Goal: Find specific page/section: Find specific page/section

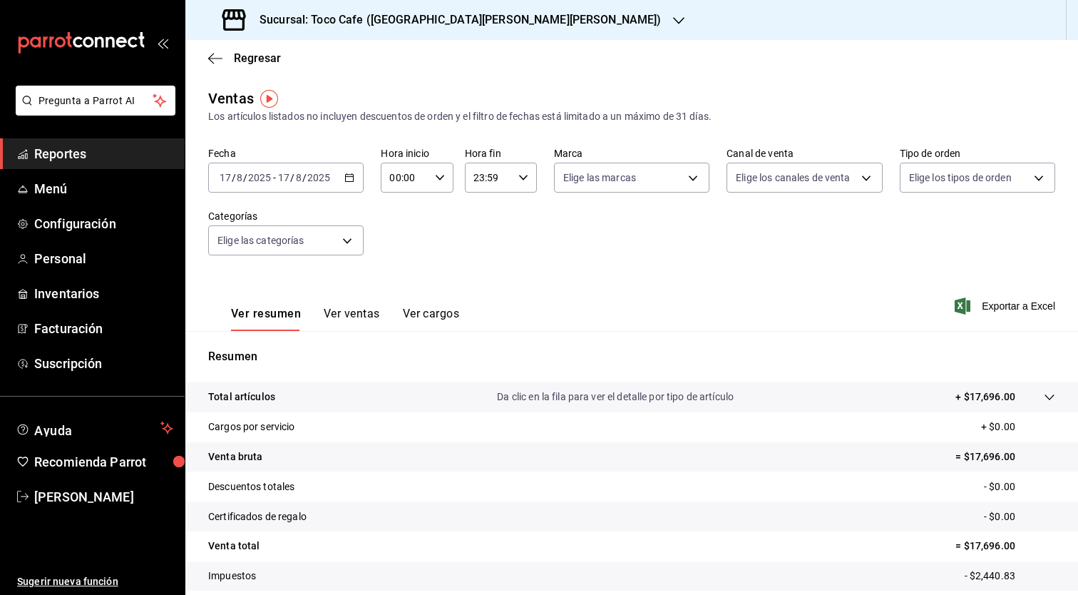
click at [431, 344] on div "Resumen Total artículos Da clic en la fila para ver el detalle por tipo de artí…" at bounding box center [631, 484] width 893 height 307
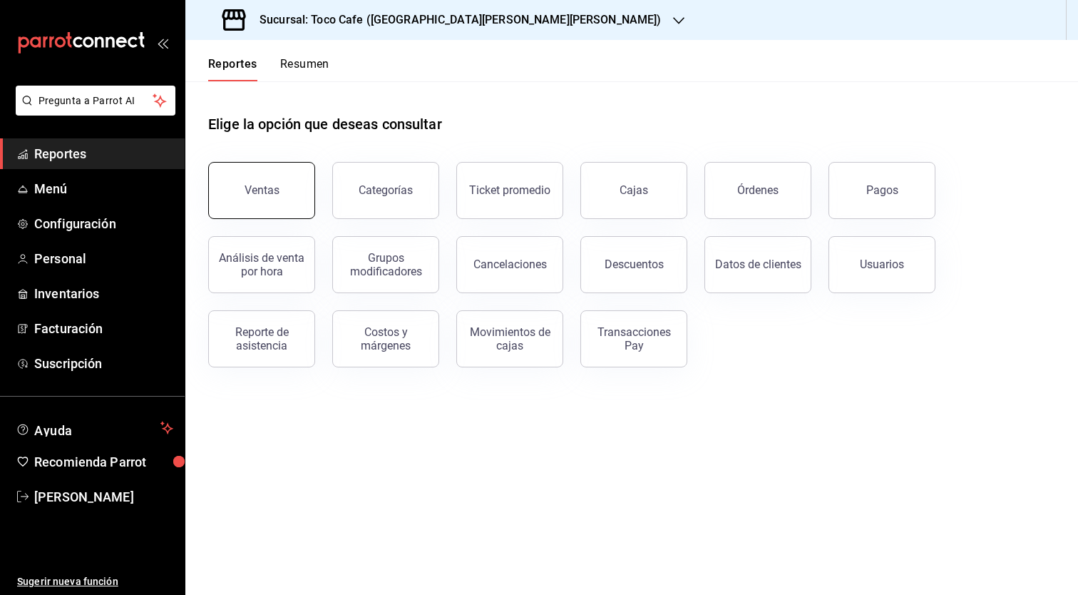
click at [267, 192] on div "Ventas" at bounding box center [262, 190] width 35 height 14
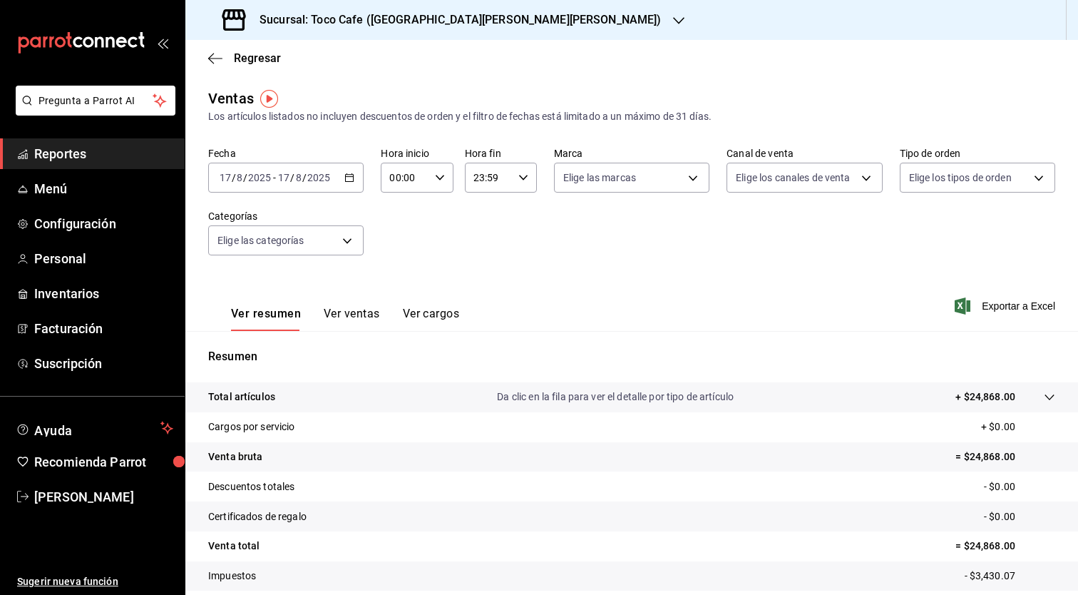
click at [673, 18] on icon "button" at bounding box center [678, 20] width 11 height 11
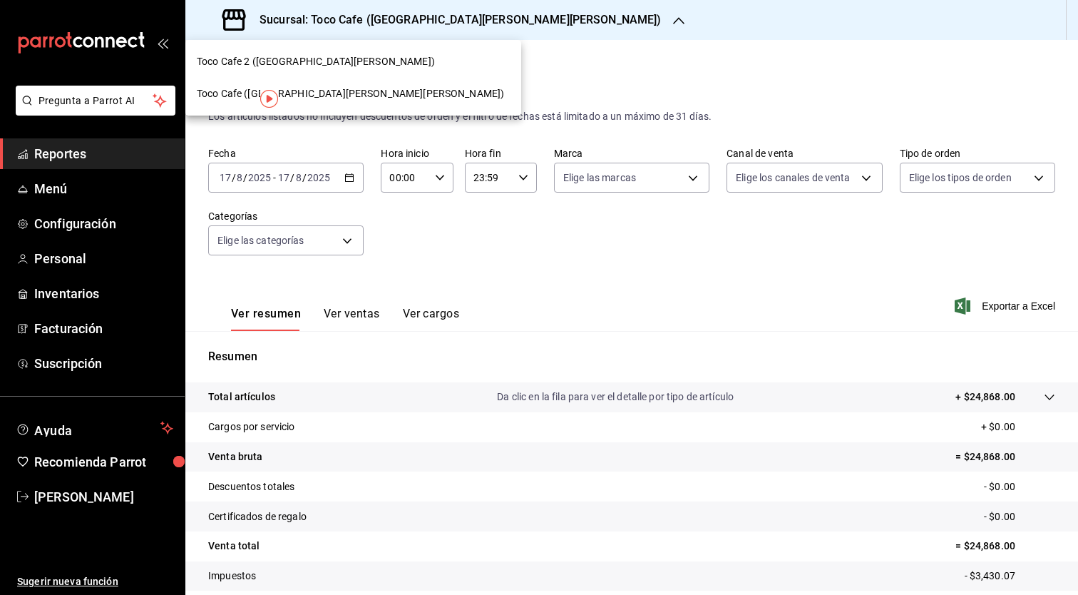
click at [309, 96] on span "Toco Cafe (Santa Maria la Ribera)" at bounding box center [350, 93] width 307 height 15
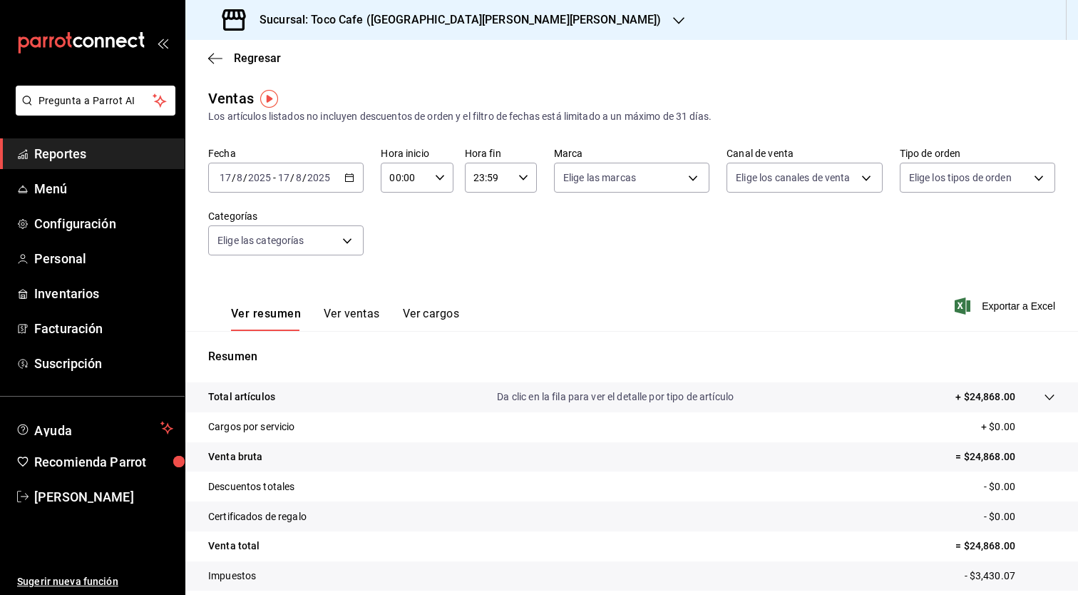
click at [309, 96] on div "Ventas Los artículos listados no incluyen descuentos de orden y el filtro de fe…" at bounding box center [631, 106] width 847 height 36
click at [557, 51] on div "Regresar" at bounding box center [631, 58] width 893 height 36
